Goal: Information Seeking & Learning: Learn about a topic

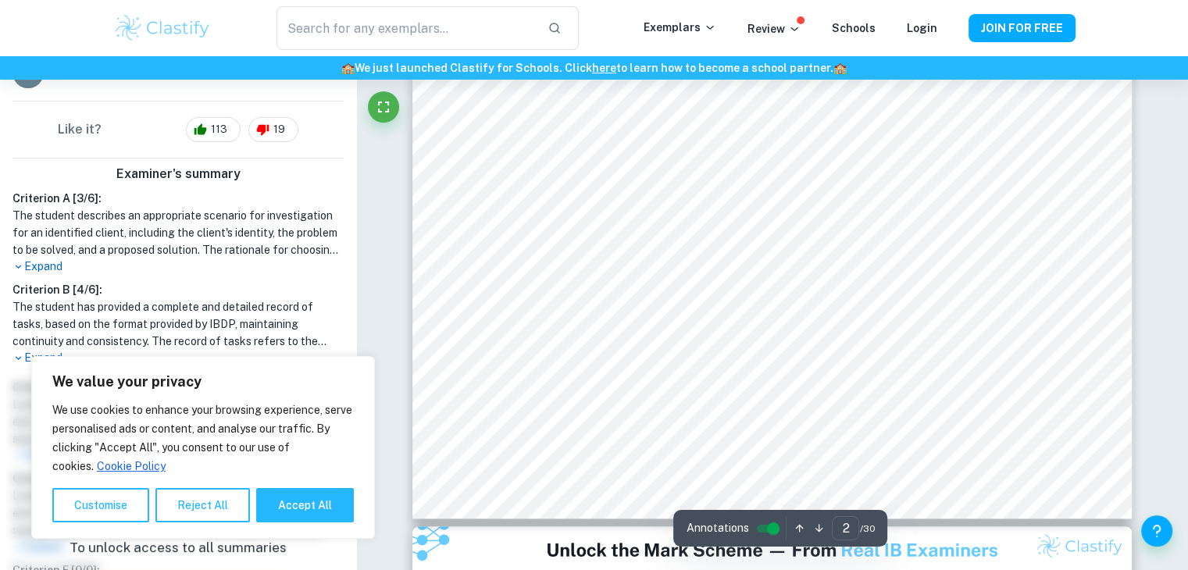
scroll to position [312, 0]
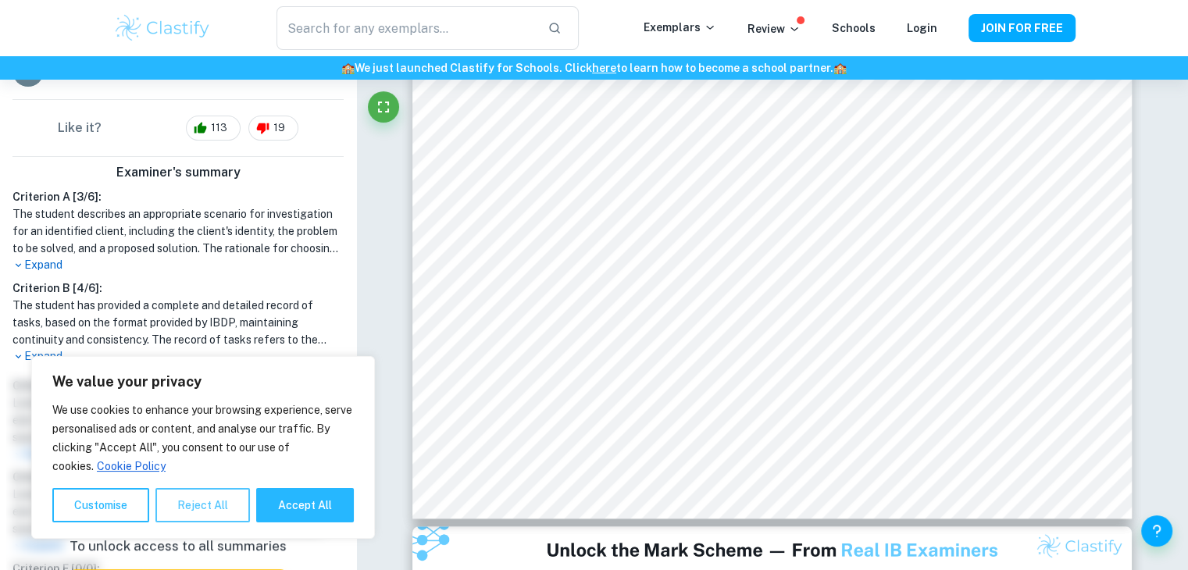
click at [208, 501] on button "Reject All" at bounding box center [202, 505] width 94 height 34
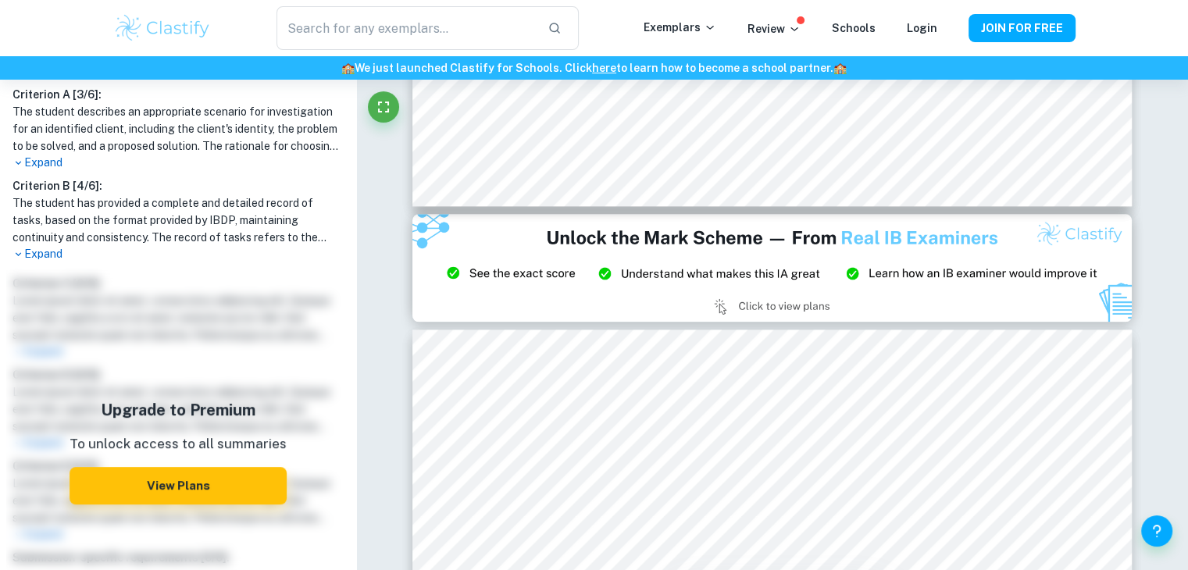
scroll to position [208, 0]
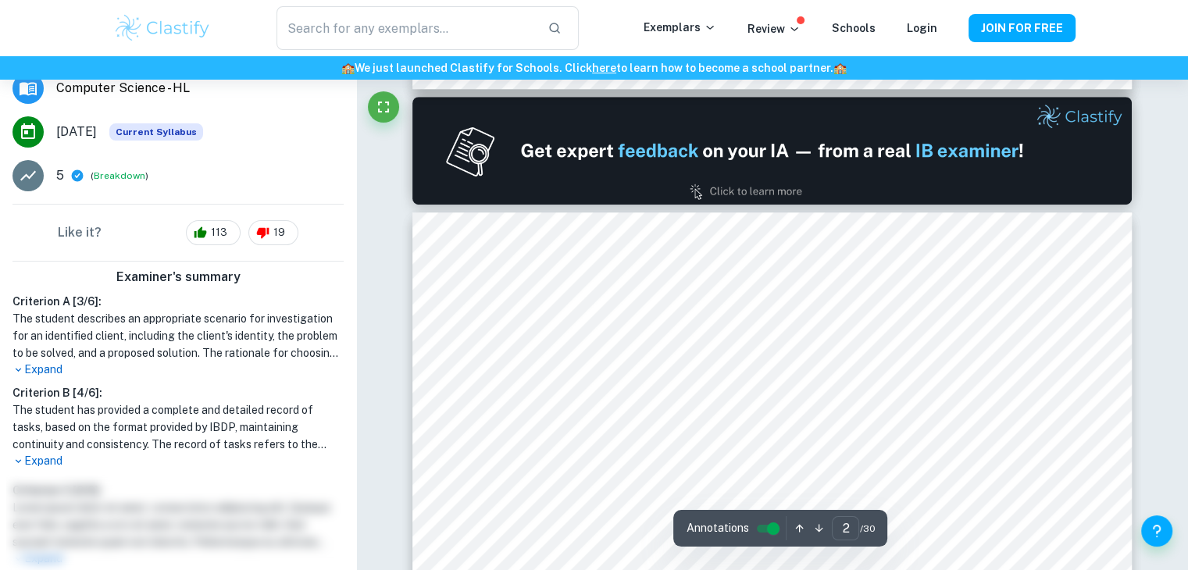
type input "1"
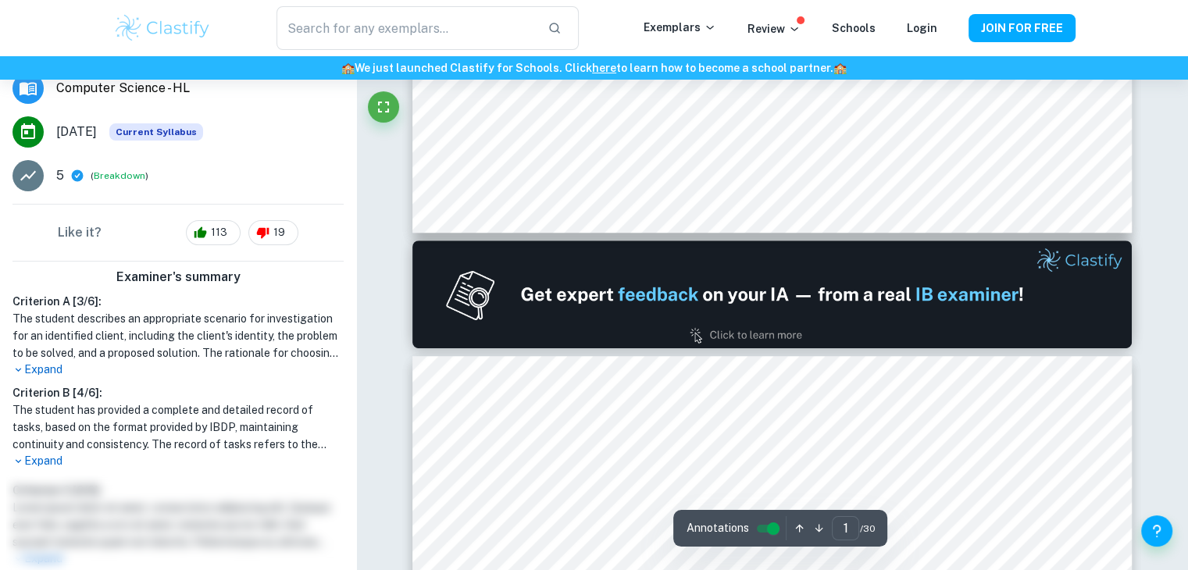
scroll to position [547, 0]
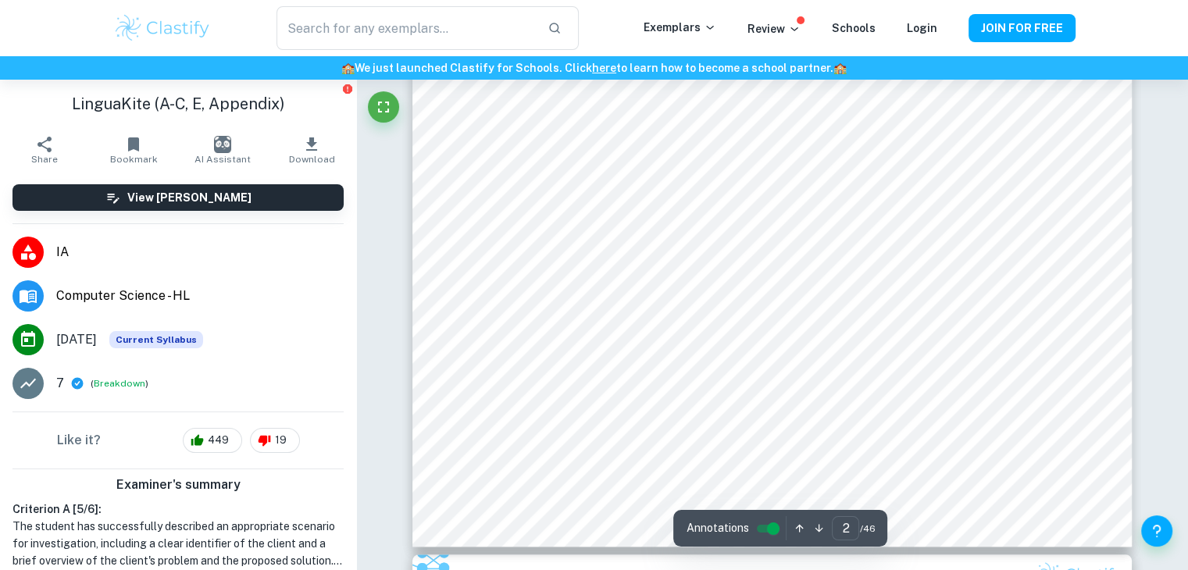
scroll to position [1562, 0]
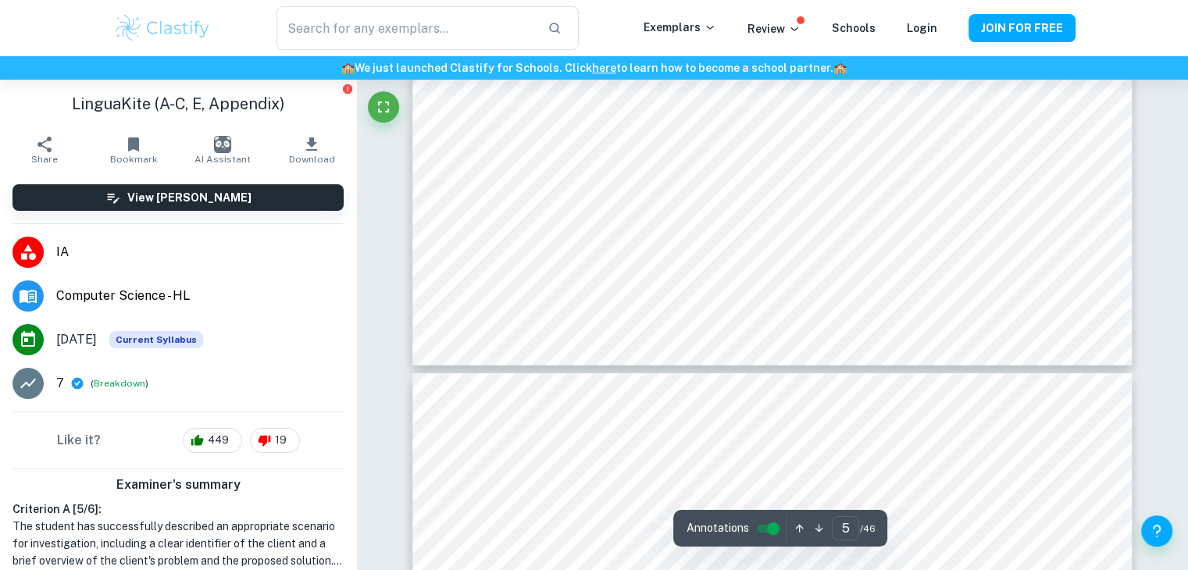
type input "6"
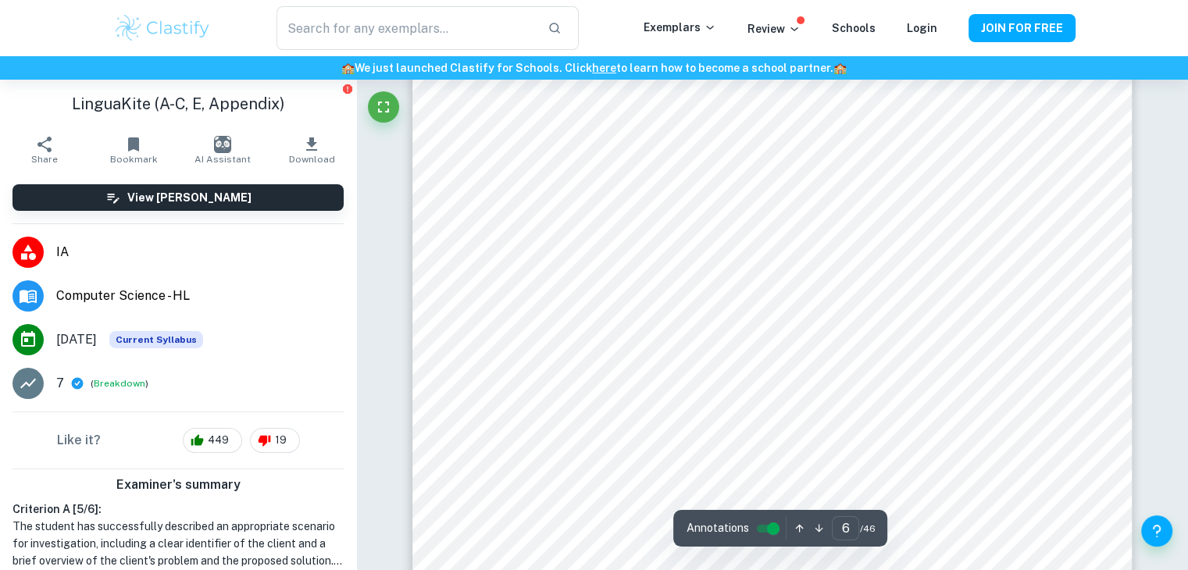
scroll to position [5310, 0]
